Goal: Information Seeking & Learning: Compare options

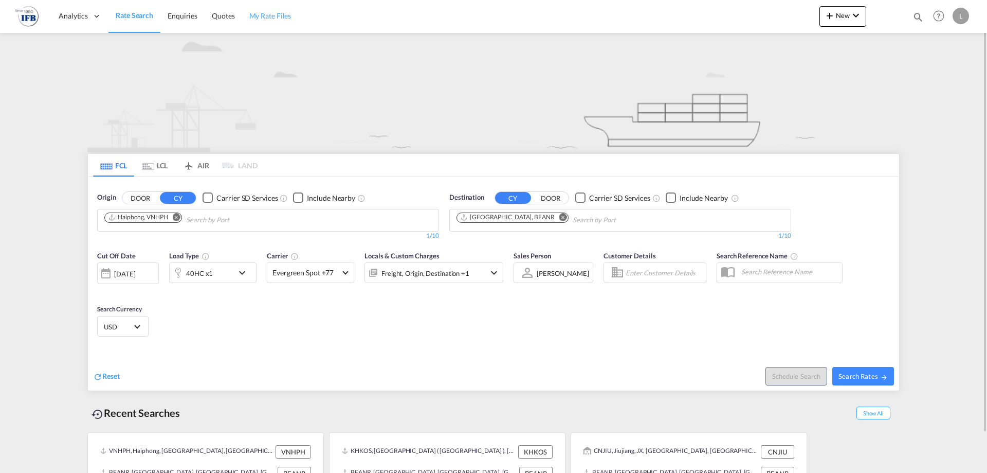
click at [271, 6] on link "My Rate Files" at bounding box center [270, 15] width 57 height 33
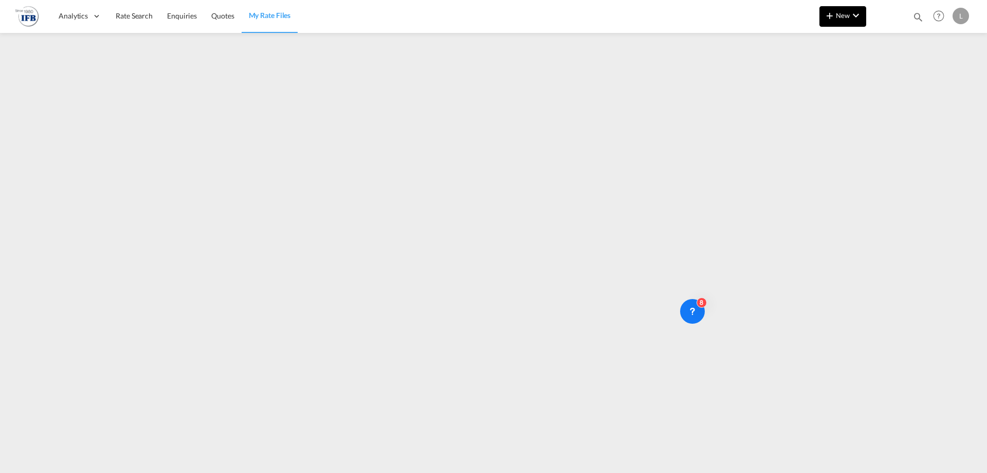
click at [857, 17] on md-icon "icon-chevron-down" at bounding box center [856, 15] width 12 height 12
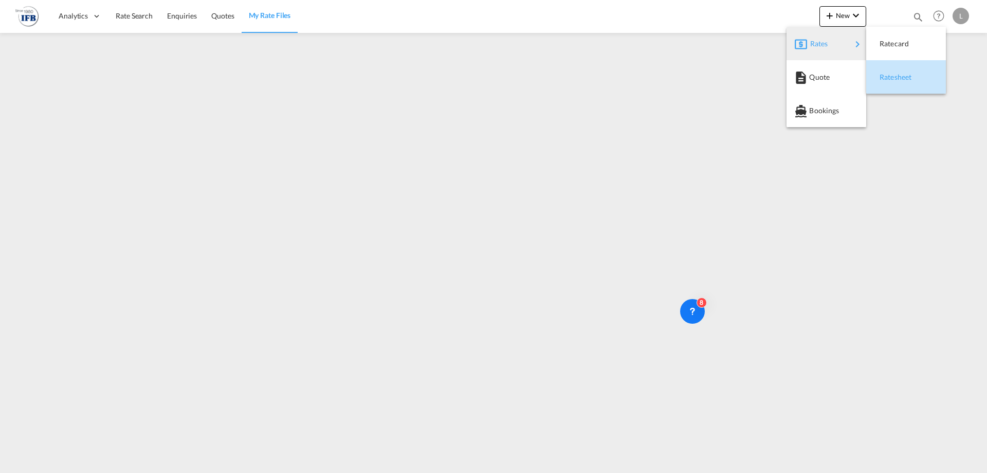
click at [900, 71] on div "Ratesheet" at bounding box center [899, 77] width 38 height 26
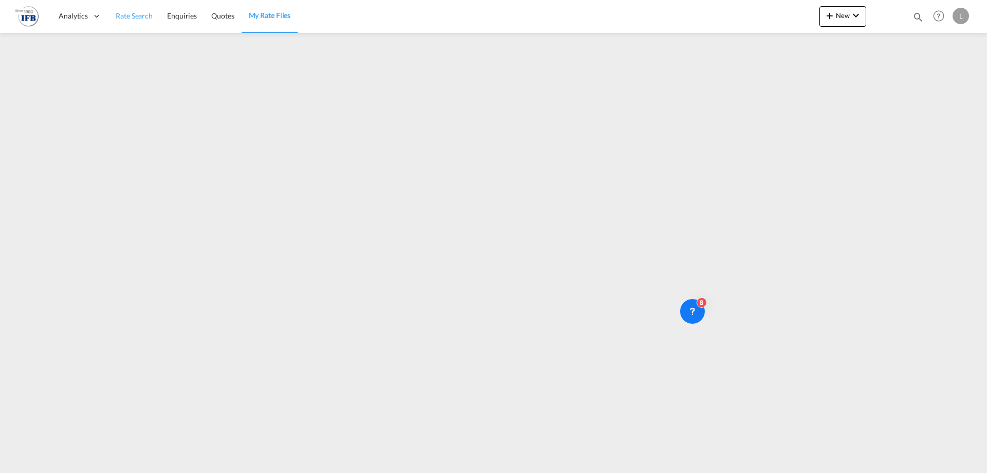
click at [132, 15] on span "Rate Search" at bounding box center [134, 15] width 37 height 9
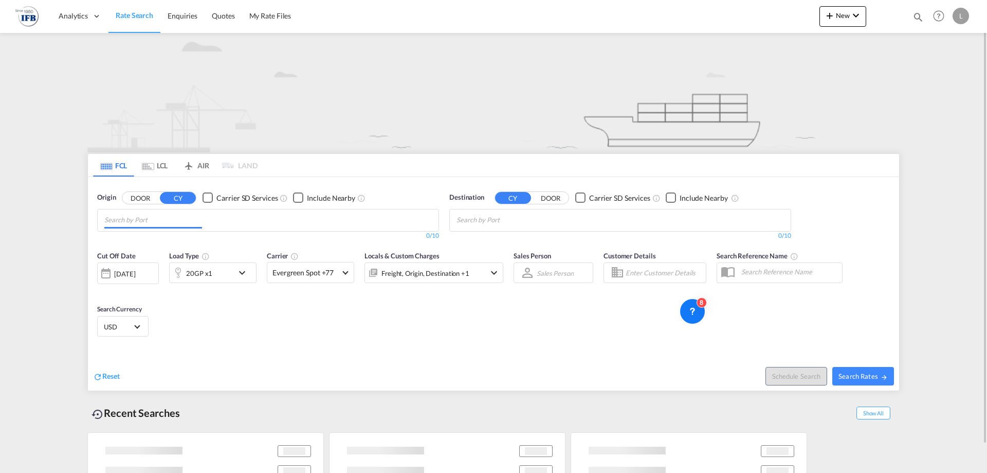
click at [220, 219] on md-chips at bounding box center [268, 220] width 341 height 22
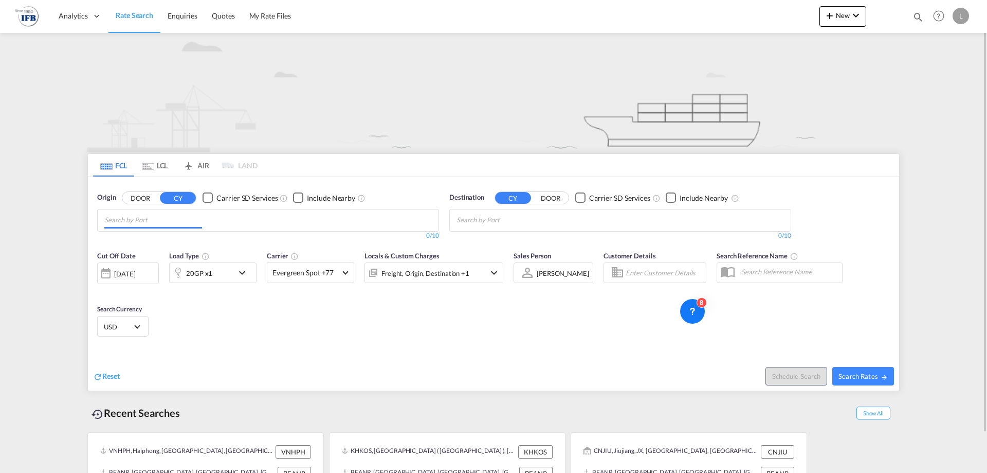
type input "u"
type input "[GEOGRAPHIC_DATA]"
click at [153, 243] on div "Yokohama [GEOGRAPHIC_DATA] JPYOK" at bounding box center [183, 243] width 195 height 31
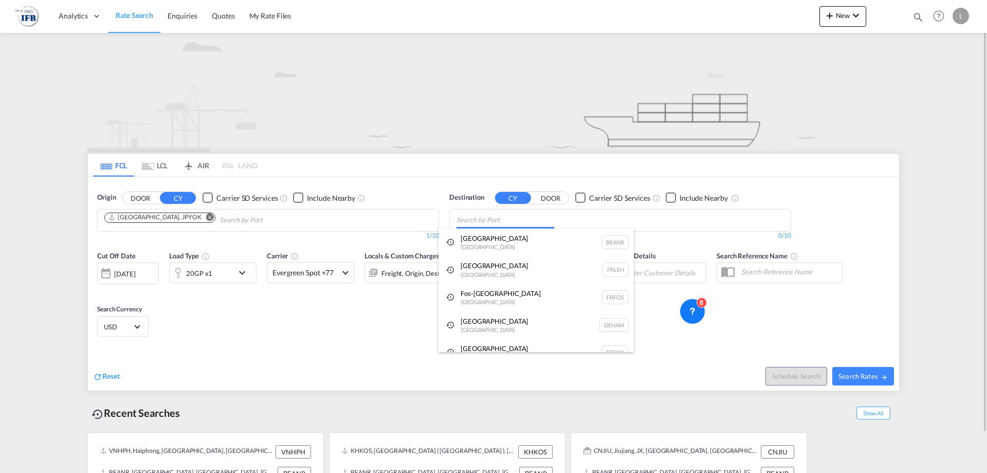
click at [494, 224] on body "Analytics Reports Rate Search Enquiries Quotes My Rate Files Analytics" at bounding box center [493, 236] width 987 height 473
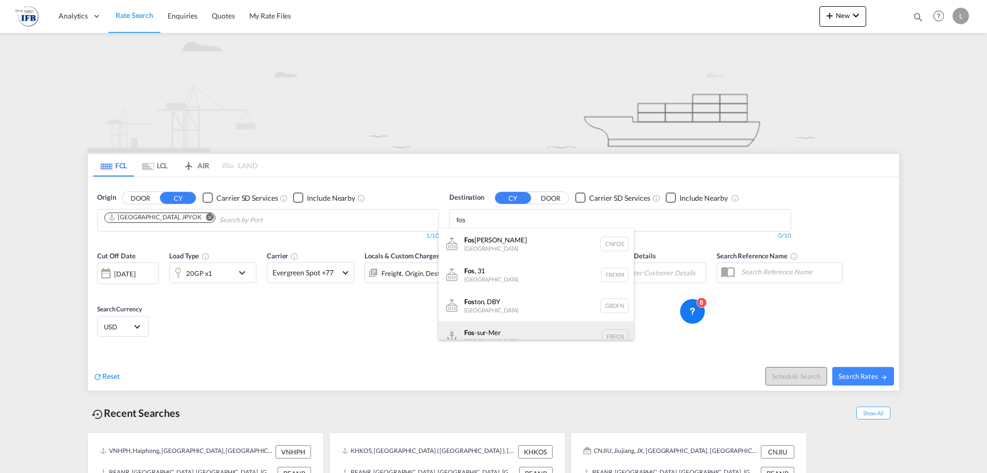
type input "fos"
click at [505, 323] on div "Fos -sur-Mer [GEOGRAPHIC_DATA] [GEOGRAPHIC_DATA]" at bounding box center [536, 336] width 195 height 31
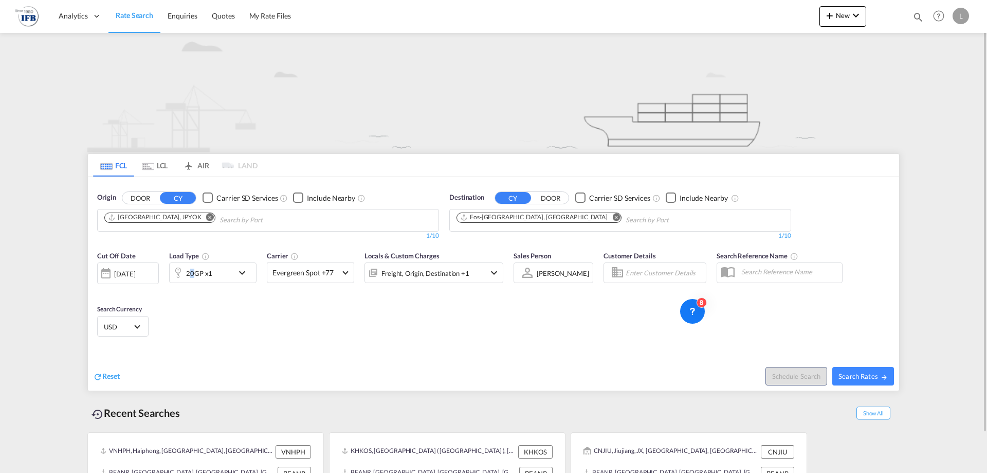
click at [192, 276] on div "20GP x1" at bounding box center [199, 273] width 26 height 14
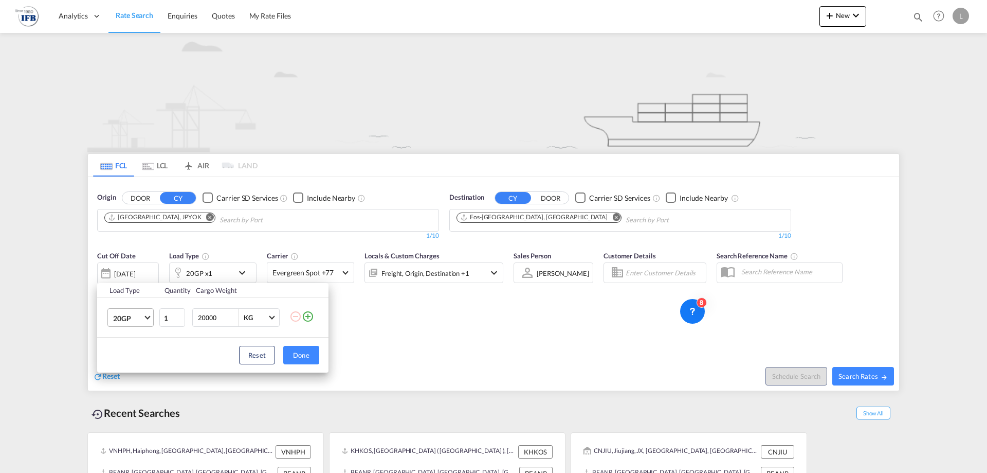
click at [143, 316] on md-select-value "20GP" at bounding box center [132, 316] width 41 height 17
click at [133, 364] on md-option "40HC" at bounding box center [140, 367] width 70 height 25
click at [307, 357] on button "Done" at bounding box center [301, 355] width 36 height 19
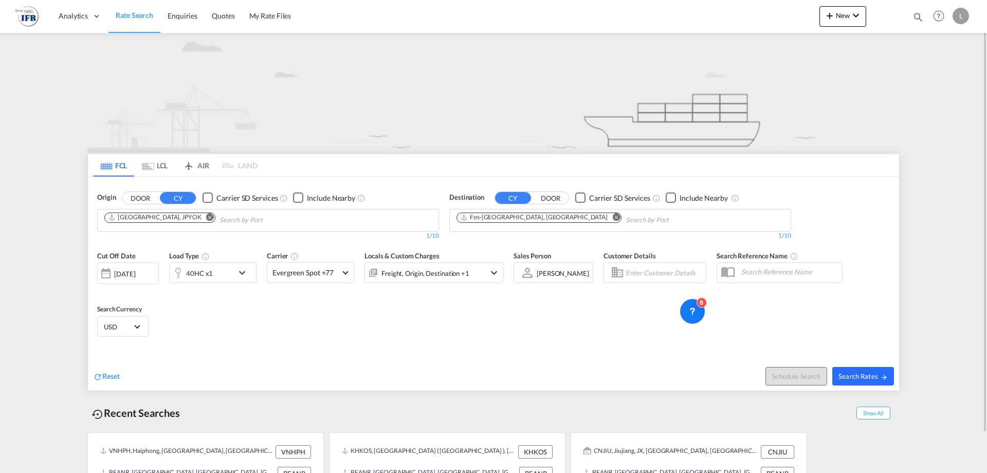
click at [852, 369] on button "Search Rates" at bounding box center [863, 376] width 62 height 19
type input "JPYOK to FRFOS / [DATE]"
